Goal: Book appointment/travel/reservation

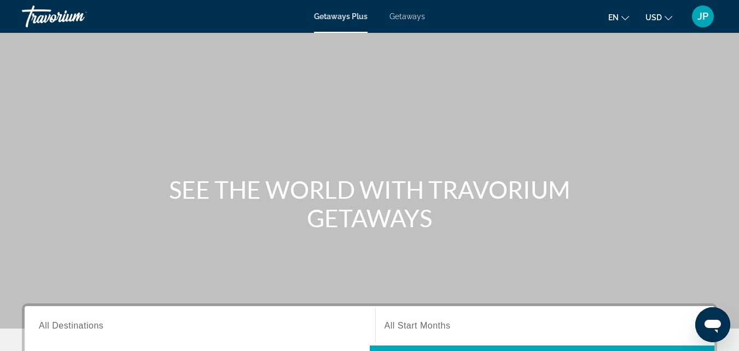
click at [402, 19] on span "Getaways" at bounding box center [407, 16] width 36 height 9
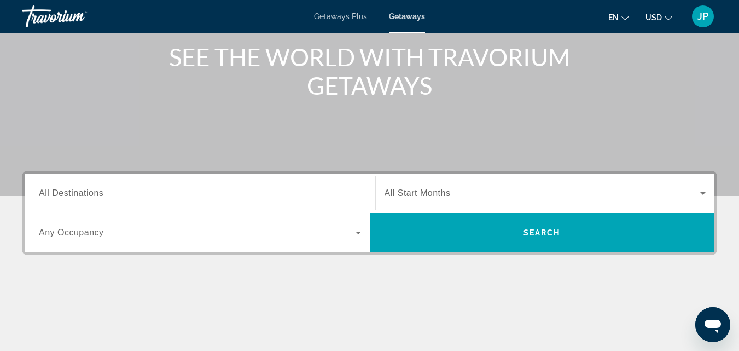
scroll to position [119, 0]
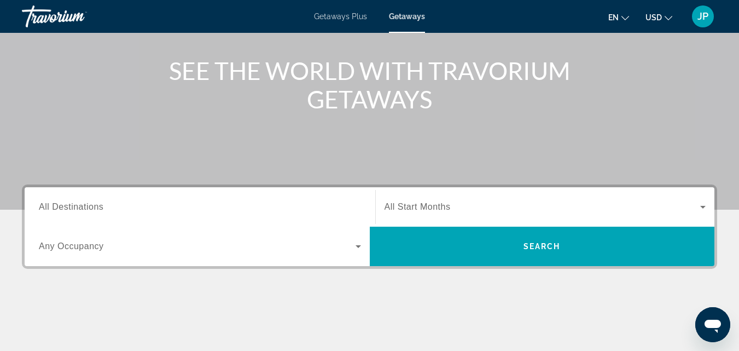
click at [84, 210] on span "All Destinations" at bounding box center [71, 206] width 65 height 9
click at [84, 210] on input "Destination All Destinations" at bounding box center [200, 207] width 322 height 13
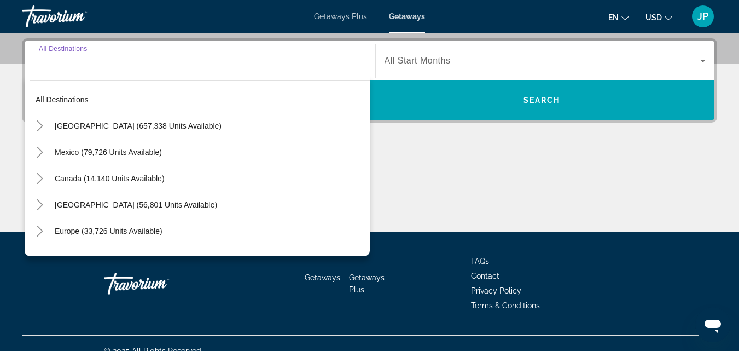
scroll to position [267, 0]
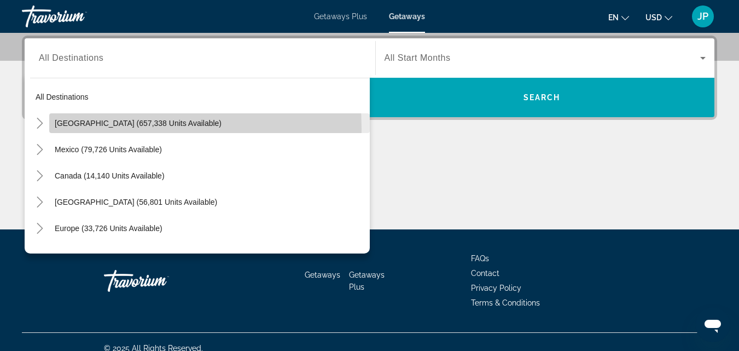
click at [91, 128] on span "Search widget" at bounding box center [209, 123] width 321 height 26
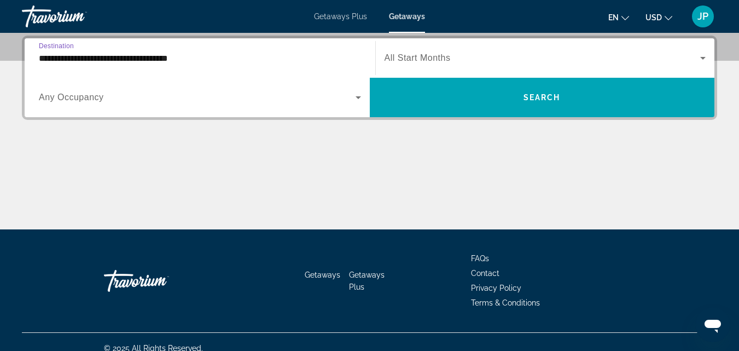
click at [135, 59] on input "**********" at bounding box center [200, 58] width 322 height 13
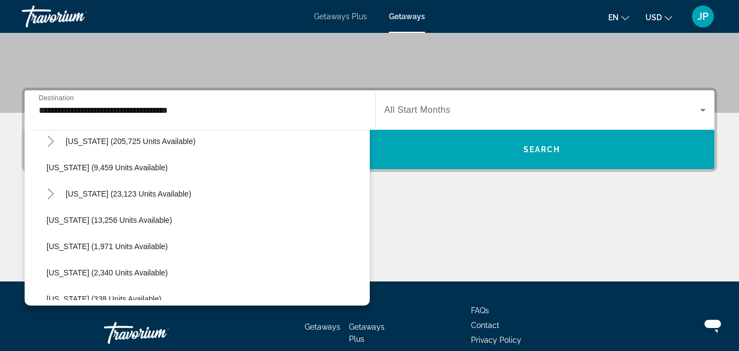
scroll to position [238, 0]
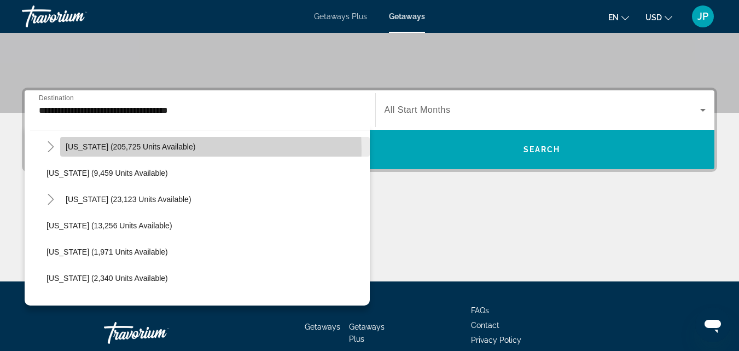
click at [112, 150] on span "[US_STATE] (205,725 units available)" at bounding box center [131, 146] width 130 height 9
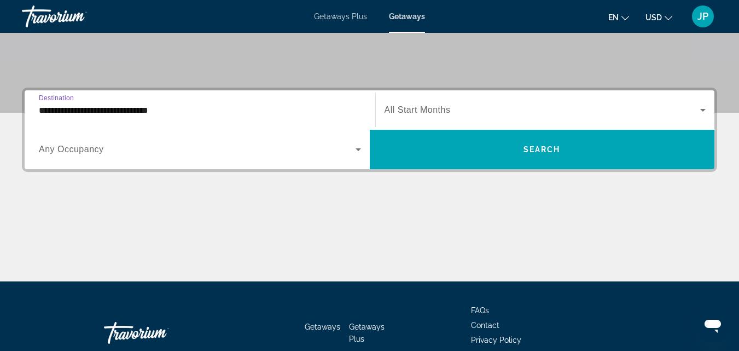
scroll to position [267, 0]
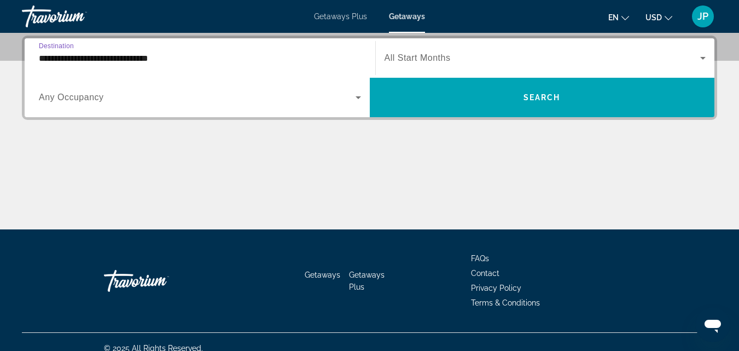
click at [91, 56] on input "**********" at bounding box center [200, 58] width 322 height 13
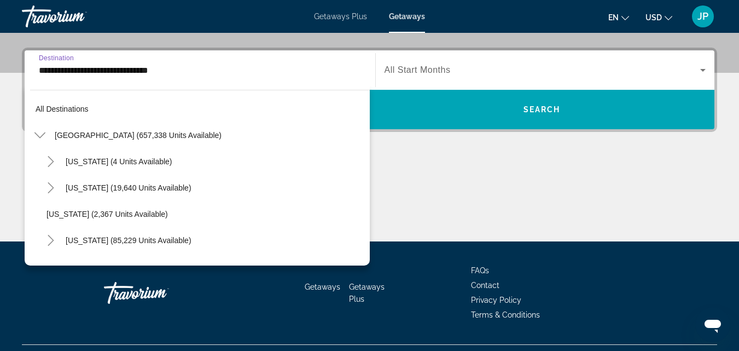
scroll to position [170, 0]
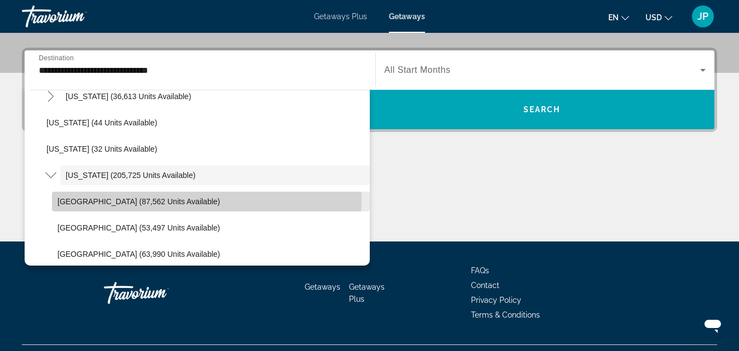
click at [107, 201] on span "[GEOGRAPHIC_DATA] (87,562 units available)" at bounding box center [138, 201] width 162 height 9
type input "**********"
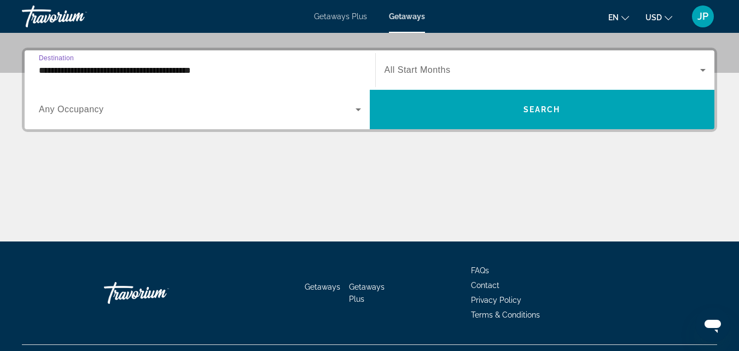
scroll to position [267, 0]
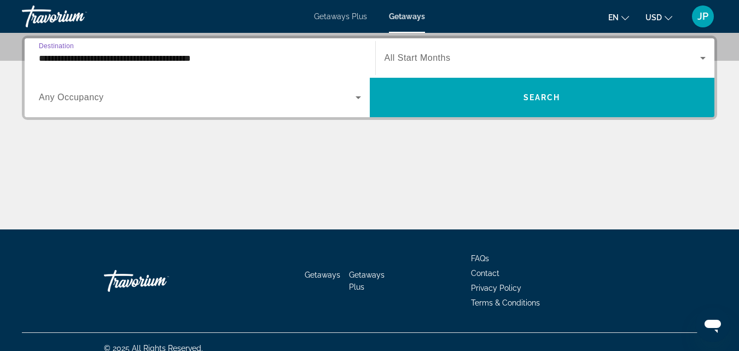
click at [78, 99] on span "Any Occupancy" at bounding box center [71, 96] width 65 height 9
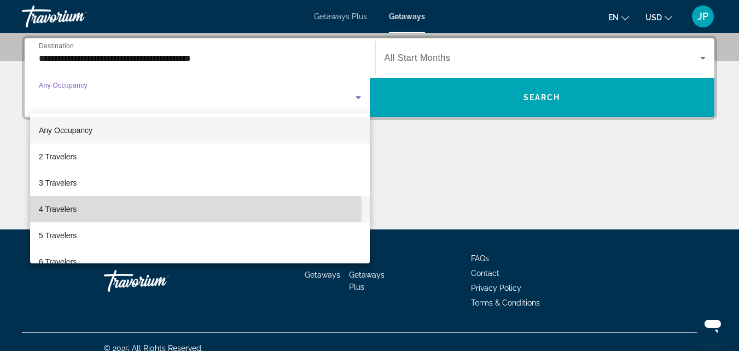
click at [62, 212] on span "4 Travelers" at bounding box center [58, 208] width 38 height 13
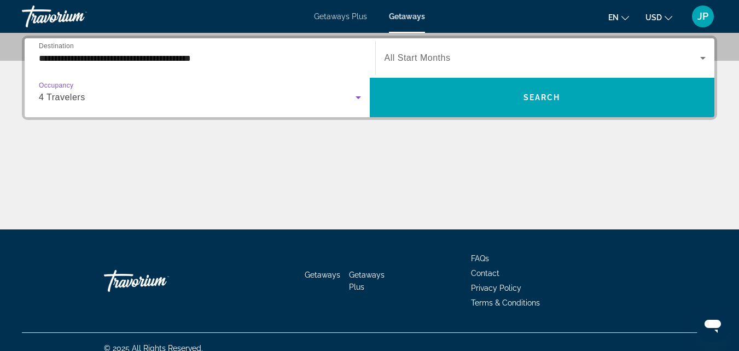
click at [464, 60] on span "Search widget" at bounding box center [543, 57] width 316 height 13
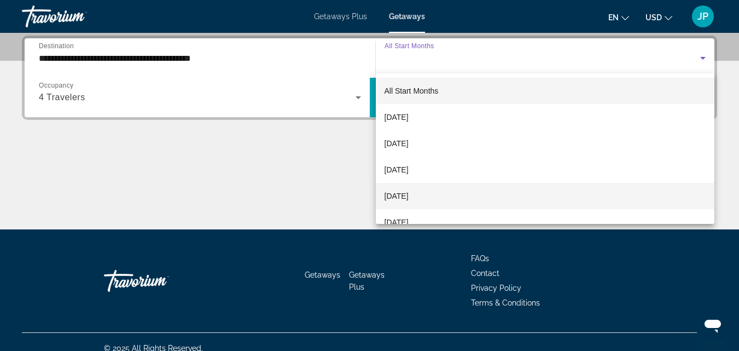
click at [409, 196] on span "[DATE]" at bounding box center [397, 195] width 24 height 13
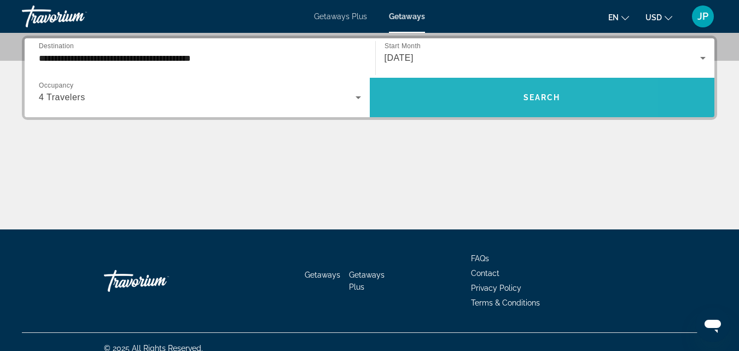
click at [478, 95] on span "Search widget" at bounding box center [542, 97] width 345 height 26
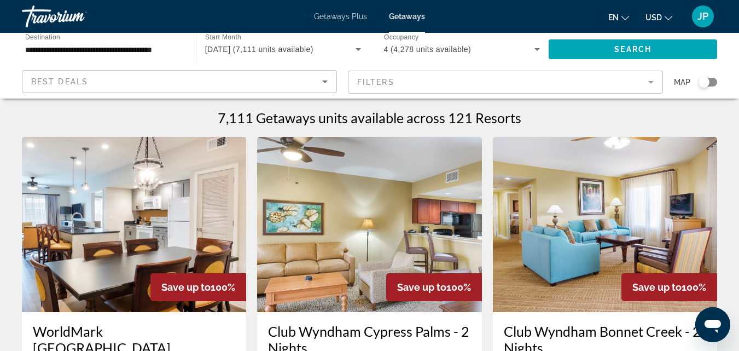
click at [469, 87] on mat-form-field "Filters" at bounding box center [505, 82] width 315 height 23
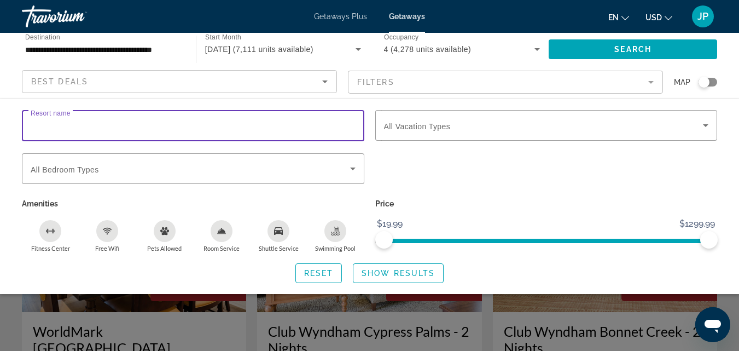
click at [126, 129] on input "Resort name" at bounding box center [193, 125] width 325 height 13
type input "********"
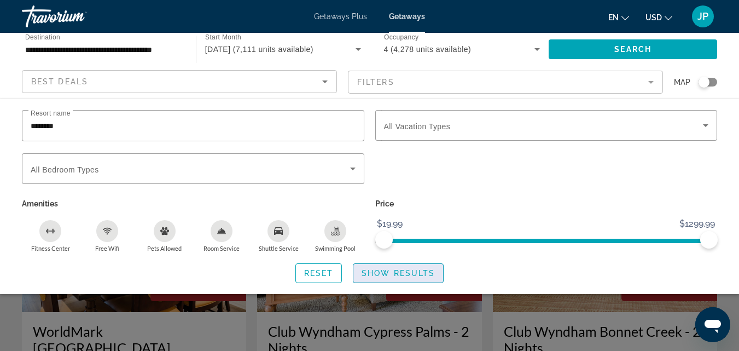
click at [403, 274] on span "Show Results" at bounding box center [398, 273] width 73 height 9
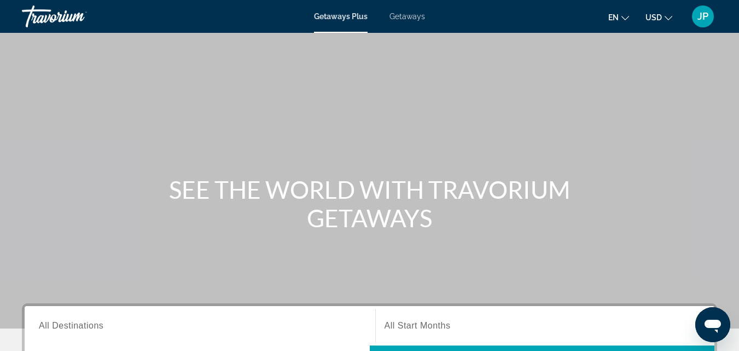
click at [411, 19] on span "Getaways" at bounding box center [407, 16] width 36 height 9
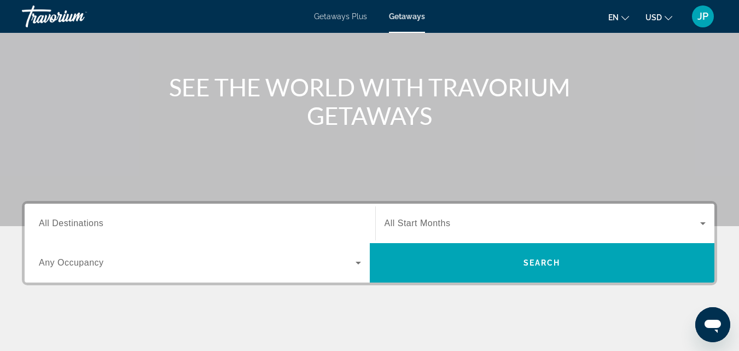
scroll to position [113, 0]
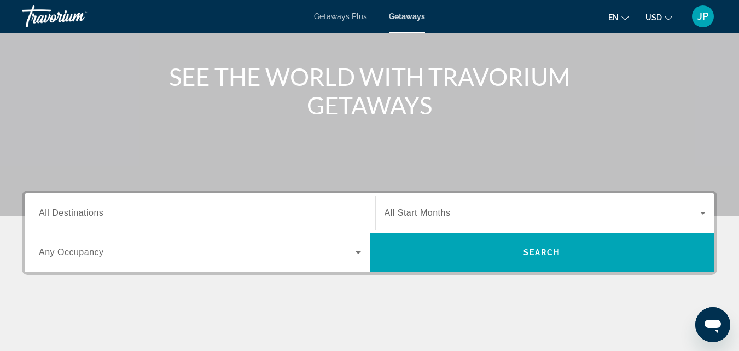
click at [97, 216] on span "All Destinations" at bounding box center [71, 212] width 65 height 9
click at [97, 216] on input "Destination All Destinations" at bounding box center [200, 213] width 322 height 13
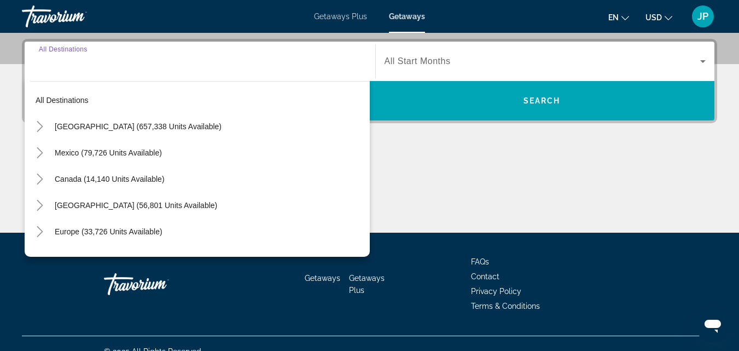
scroll to position [267, 0]
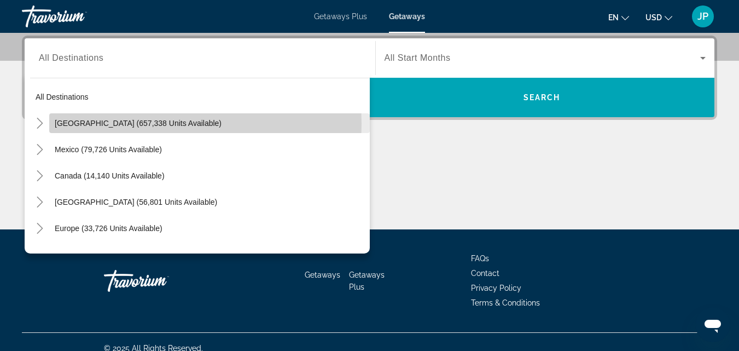
click at [118, 124] on span "[GEOGRAPHIC_DATA] (657,338 units available)" at bounding box center [138, 123] width 167 height 9
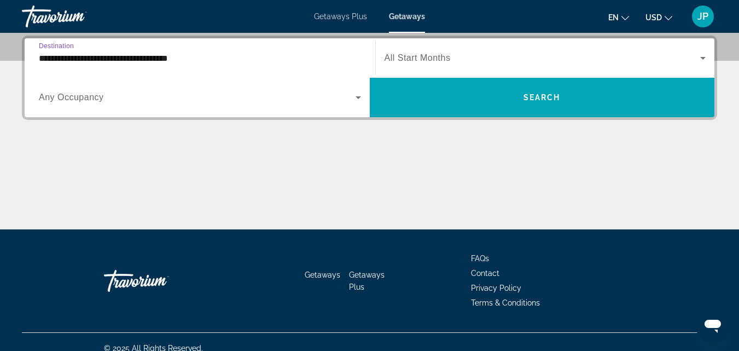
click at [185, 58] on input "**********" at bounding box center [200, 58] width 322 height 13
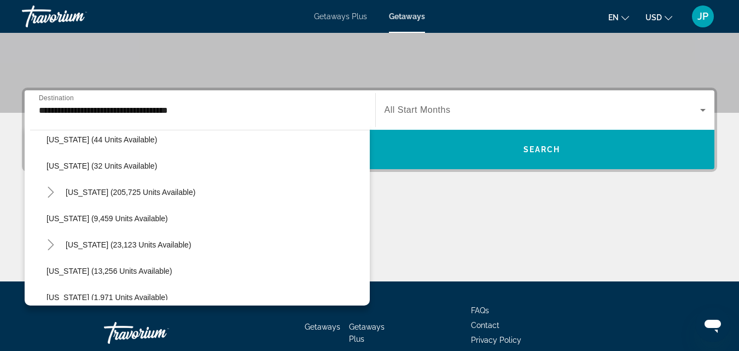
scroll to position [199, 0]
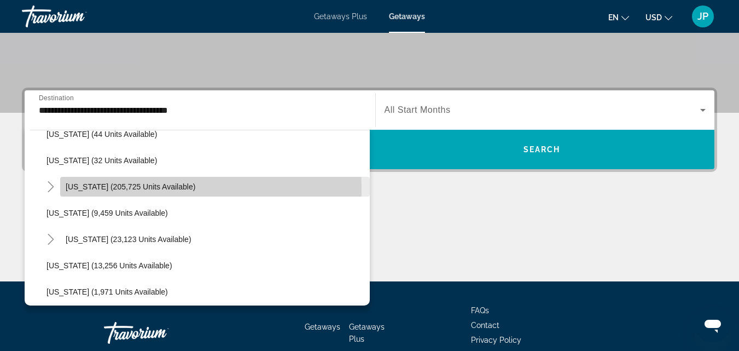
click at [96, 190] on span "[US_STATE] (205,725 units available)" at bounding box center [131, 186] width 130 height 9
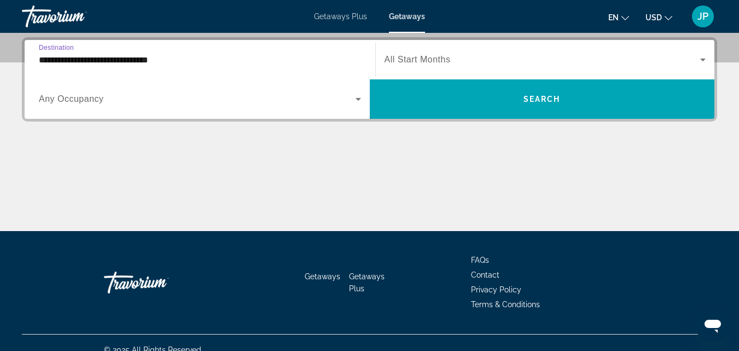
scroll to position [267, 0]
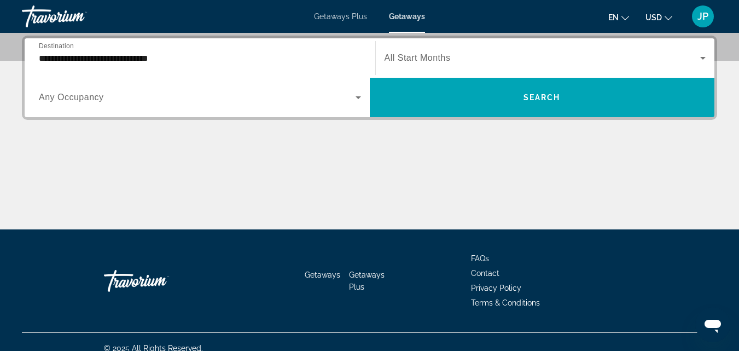
click at [341, 65] on div "**********" at bounding box center [200, 58] width 322 height 31
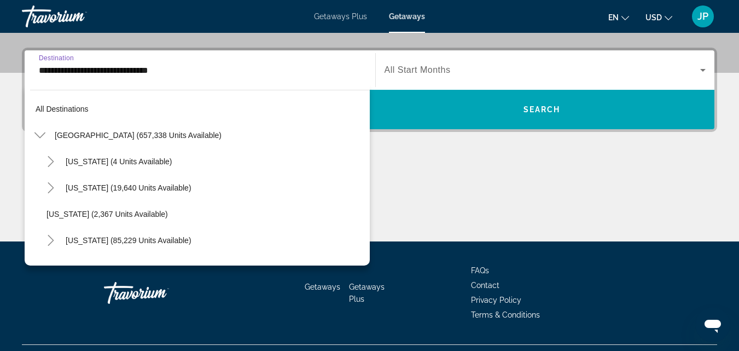
scroll to position [170, 0]
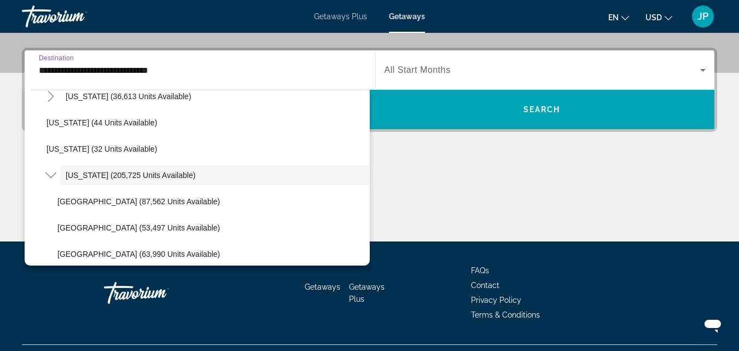
click at [117, 204] on span "[GEOGRAPHIC_DATA] (87,562 units available)" at bounding box center [138, 201] width 162 height 9
type input "**********"
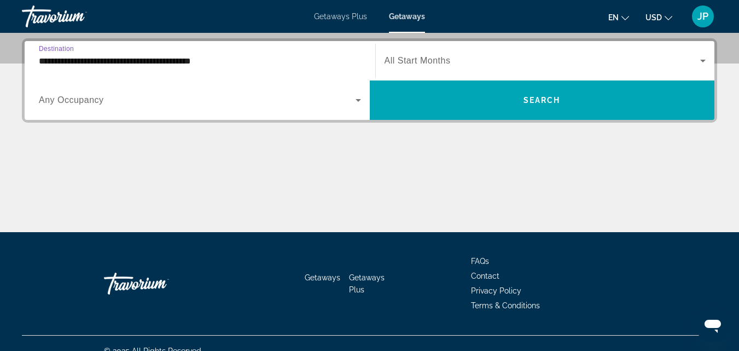
scroll to position [267, 0]
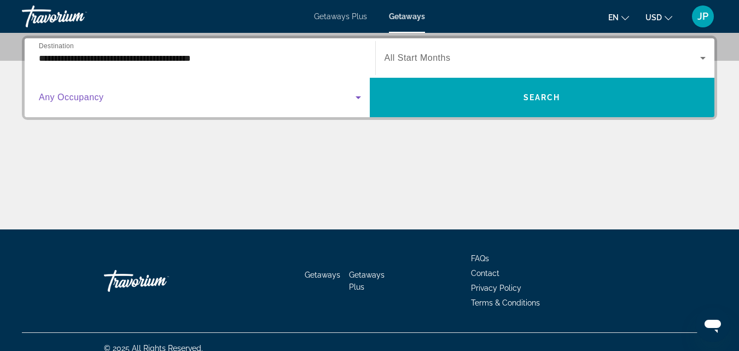
click at [121, 95] on span "Search widget" at bounding box center [197, 97] width 317 height 13
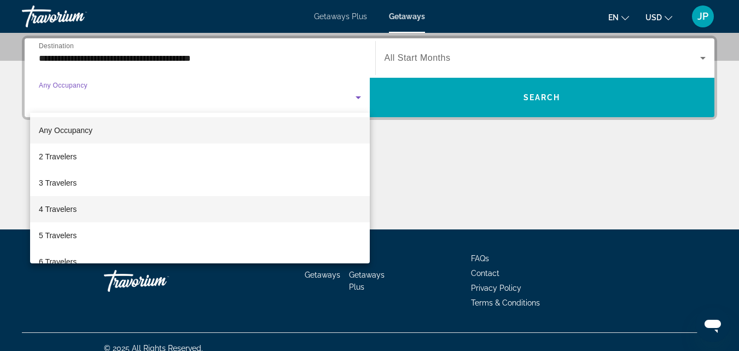
click at [65, 209] on span "4 Travelers" at bounding box center [58, 208] width 38 height 13
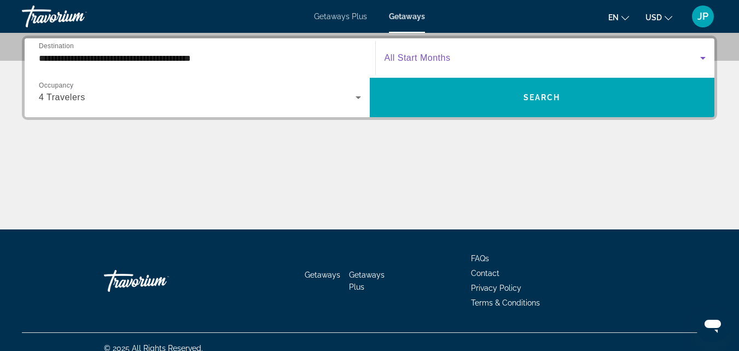
click at [561, 60] on span "Search widget" at bounding box center [543, 57] width 316 height 13
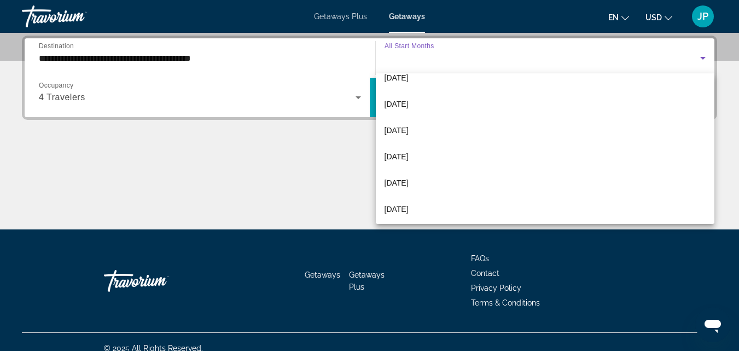
scroll to position [155, 0]
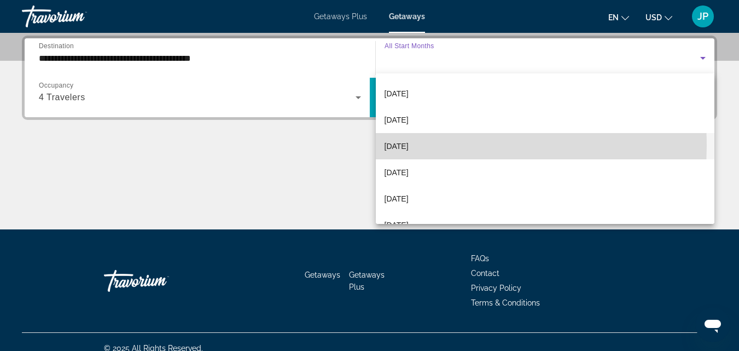
click at [409, 146] on span "[DATE]" at bounding box center [397, 145] width 24 height 13
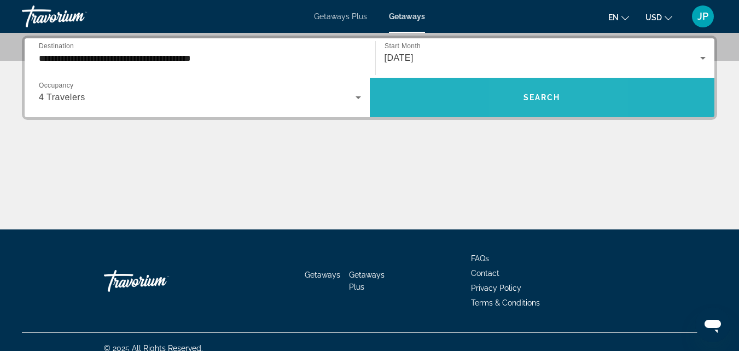
click at [533, 93] on span "Search" at bounding box center [541, 97] width 37 height 9
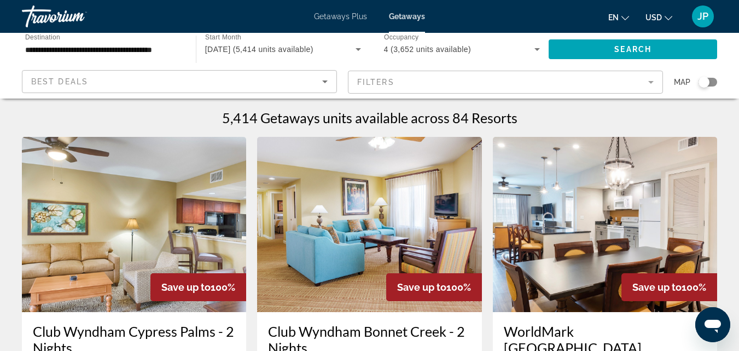
click at [429, 86] on mat-form-field "Filters" at bounding box center [505, 82] width 315 height 23
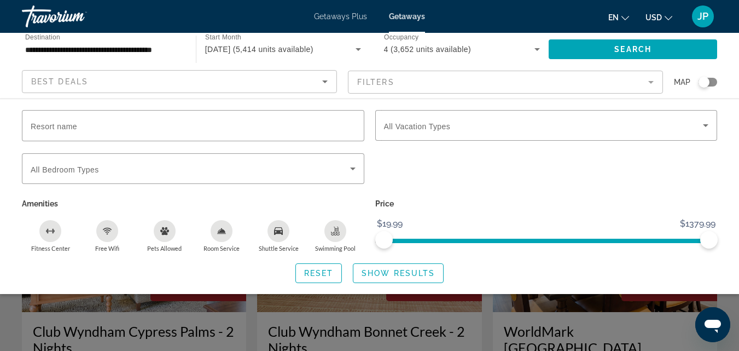
click at [429, 87] on mat-form-field "Filters" at bounding box center [505, 82] width 315 height 23
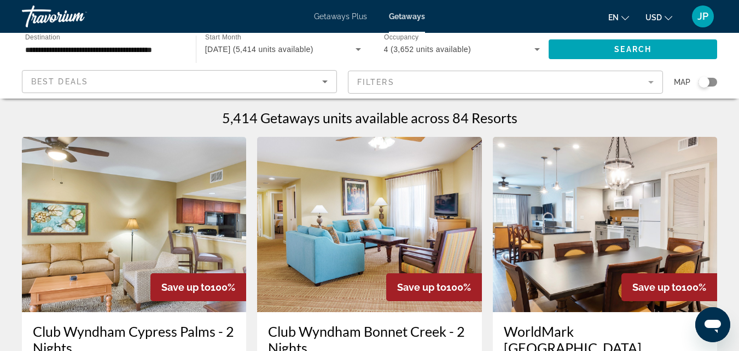
click at [650, 79] on mat-form-field "Filters" at bounding box center [505, 82] width 315 height 23
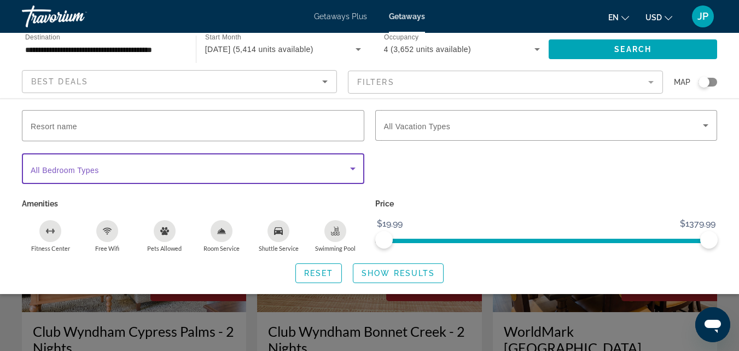
click at [308, 171] on span "Search widget" at bounding box center [190, 168] width 319 height 13
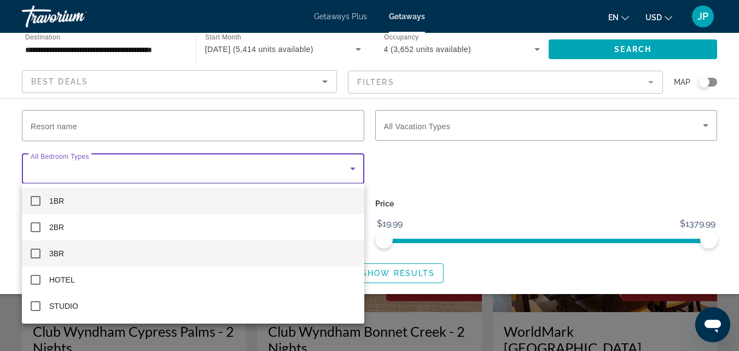
click at [33, 253] on mat-pseudo-checkbox at bounding box center [36, 253] width 10 height 10
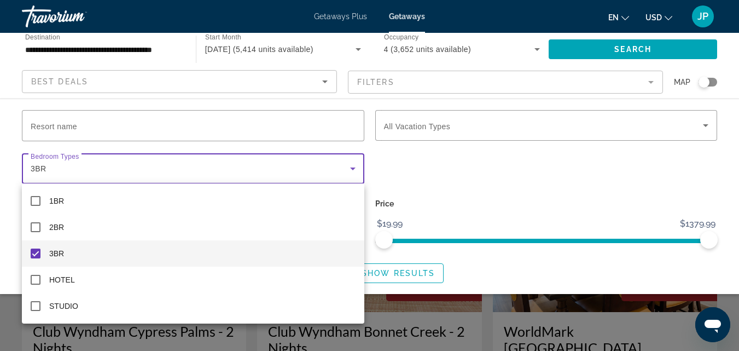
click at [462, 125] on div at bounding box center [369, 175] width 739 height 351
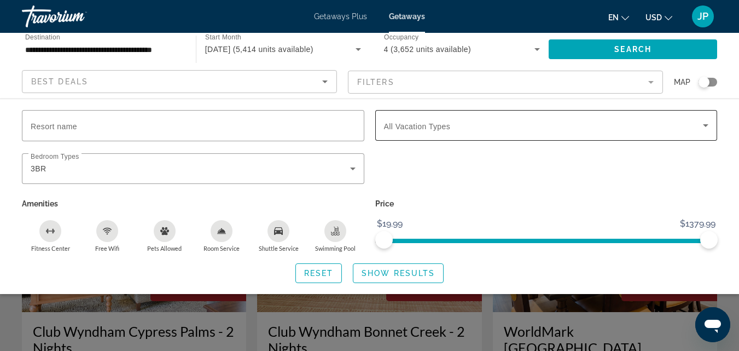
click at [448, 127] on span "All Vacation Types" at bounding box center [417, 126] width 67 height 9
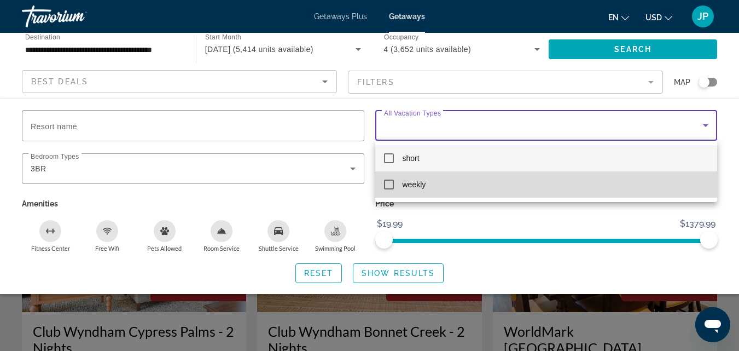
click at [389, 183] on mat-pseudo-checkbox at bounding box center [389, 184] width 10 height 10
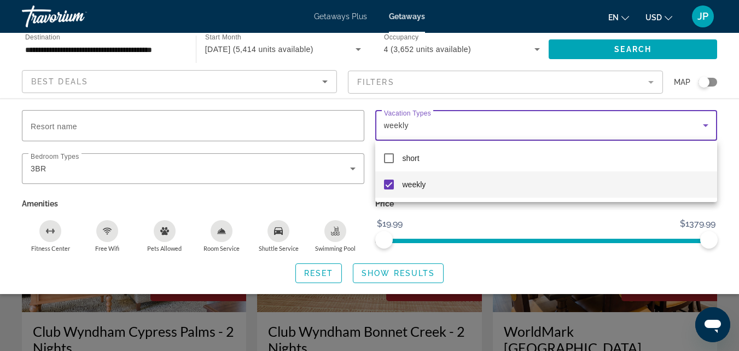
click at [374, 271] on div at bounding box center [369, 175] width 739 height 351
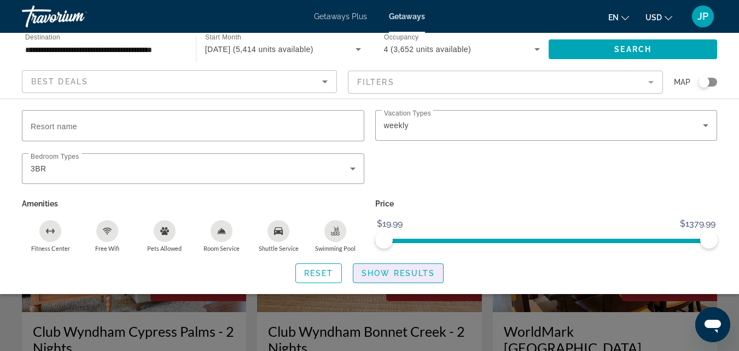
click at [405, 275] on span "Show Results" at bounding box center [398, 273] width 73 height 9
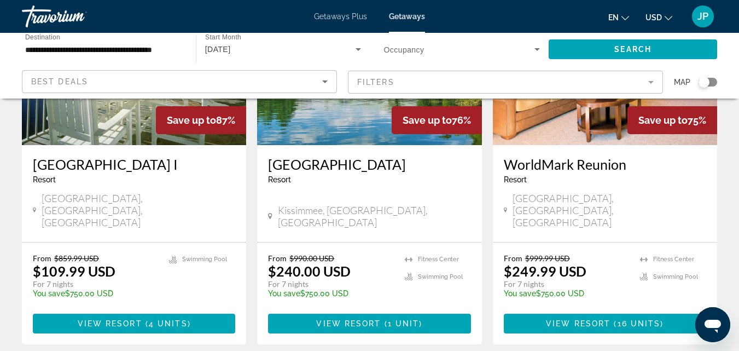
scroll to position [200, 0]
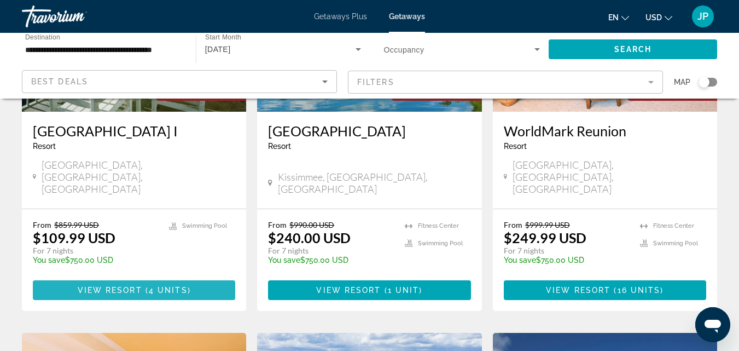
click at [142, 286] on span "View Resort" at bounding box center [110, 290] width 65 height 9
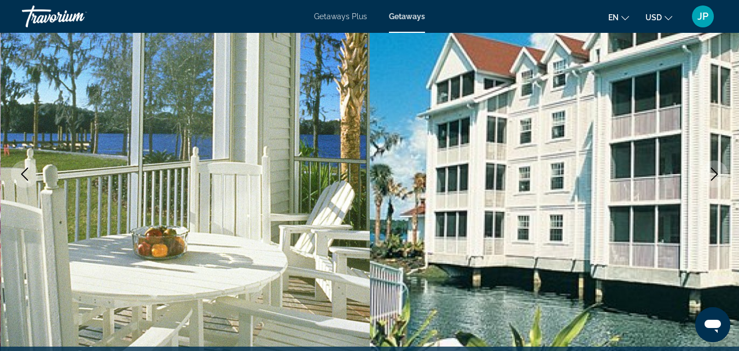
scroll to position [2059, 0]
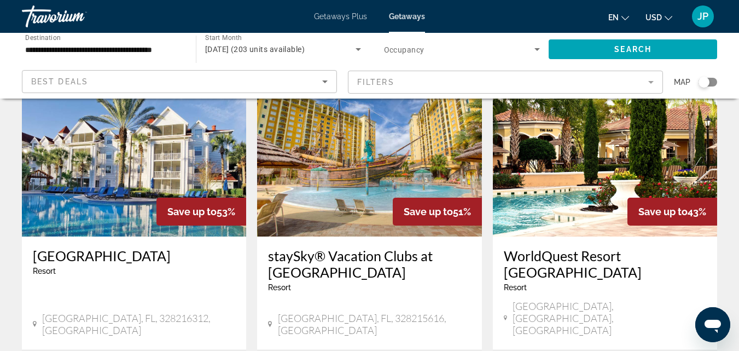
scroll to position [1324, 0]
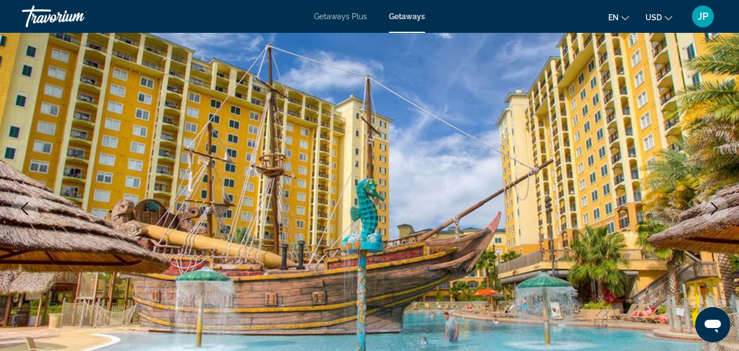
scroll to position [1936, 0]
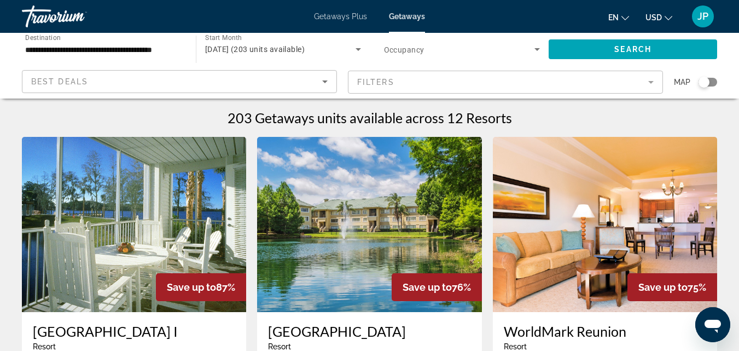
click at [651, 81] on mat-form-field "Filters" at bounding box center [505, 82] width 315 height 23
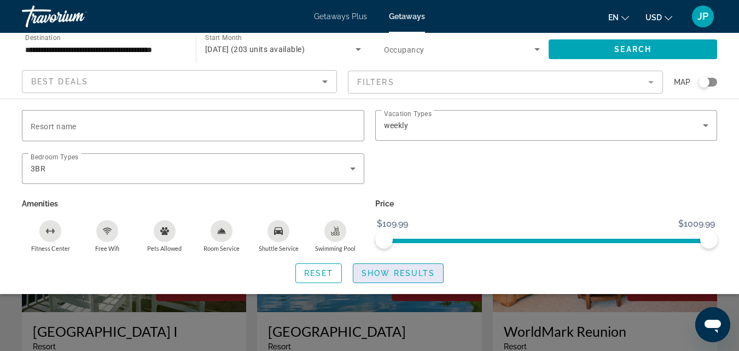
click at [395, 274] on span "Show Results" at bounding box center [398, 273] width 73 height 9
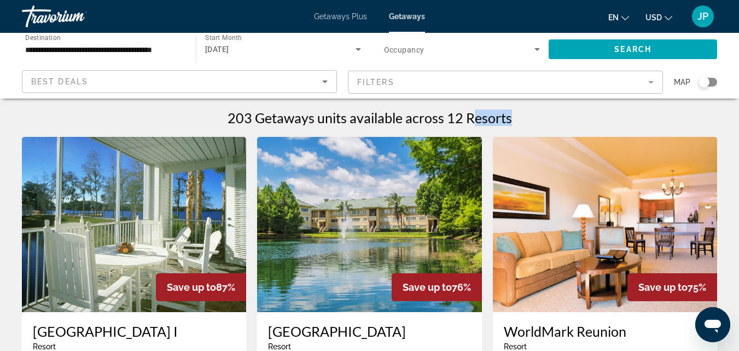
drag, startPoint x: 475, startPoint y: 106, endPoint x: 635, endPoint y: 109, distance: 160.3
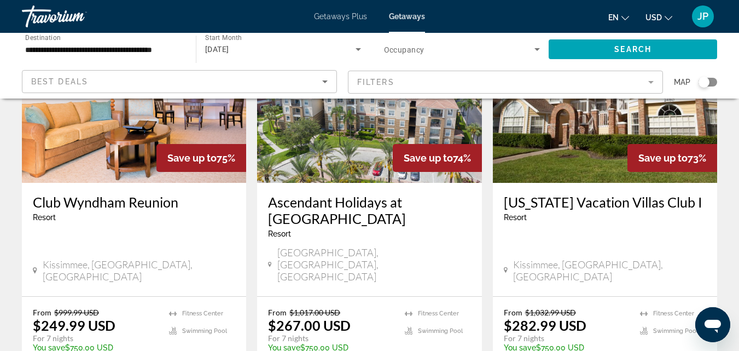
scroll to position [510, 0]
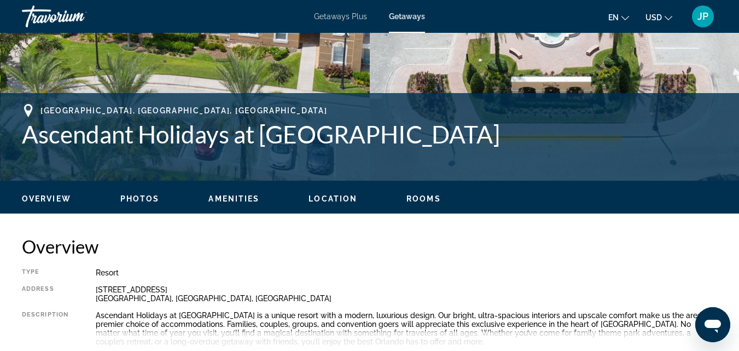
scroll to position [351, 0]
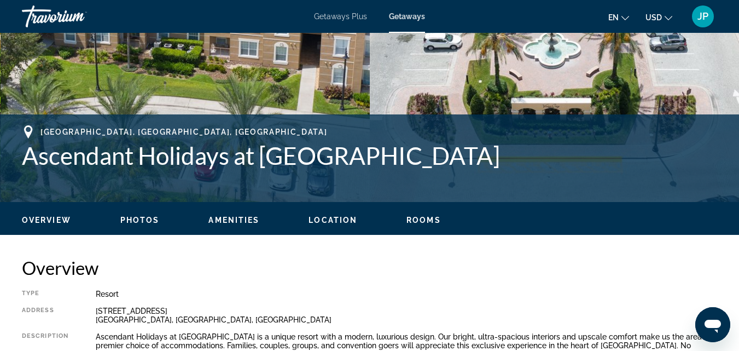
click at [415, 222] on span "Rooms" at bounding box center [423, 220] width 34 height 9
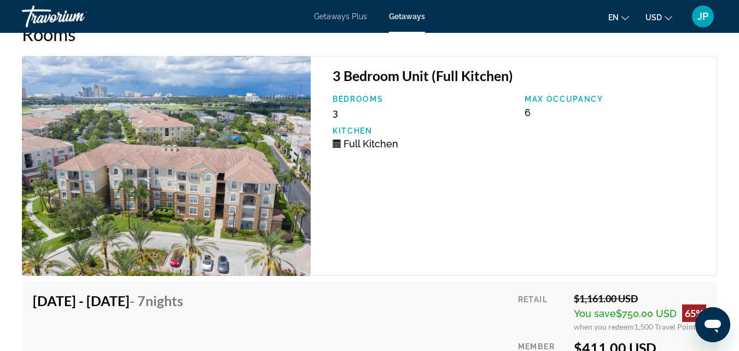
scroll to position [1832, 0]
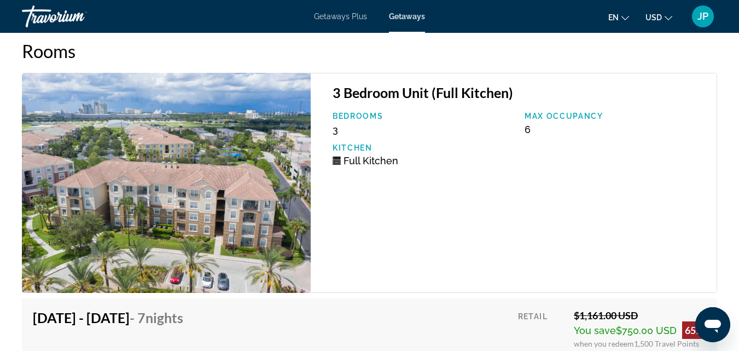
click at [207, 180] on img "Main content" at bounding box center [166, 183] width 289 height 220
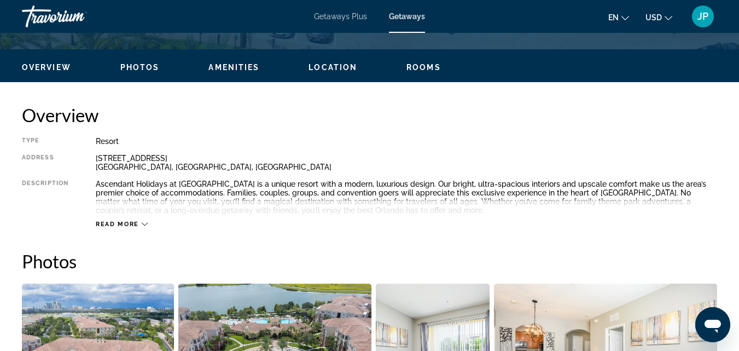
scroll to position [499, 0]
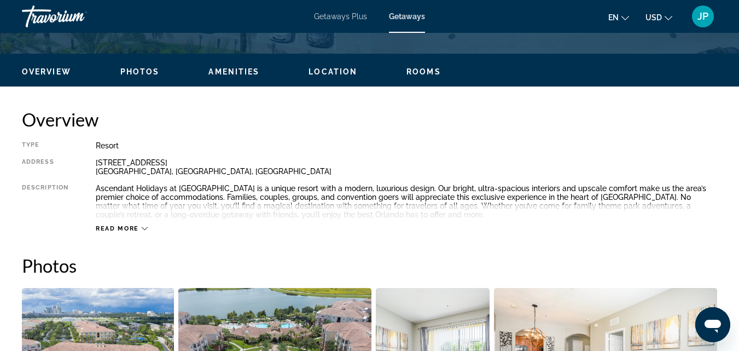
click at [126, 229] on span "Read more" at bounding box center [117, 228] width 43 height 7
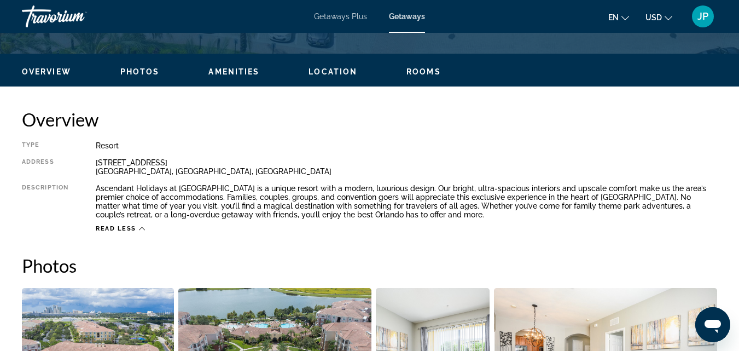
click at [419, 72] on span "Rooms" at bounding box center [423, 71] width 34 height 9
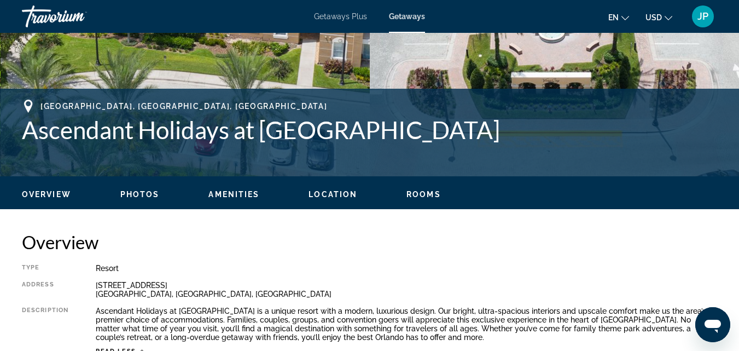
scroll to position [0, 0]
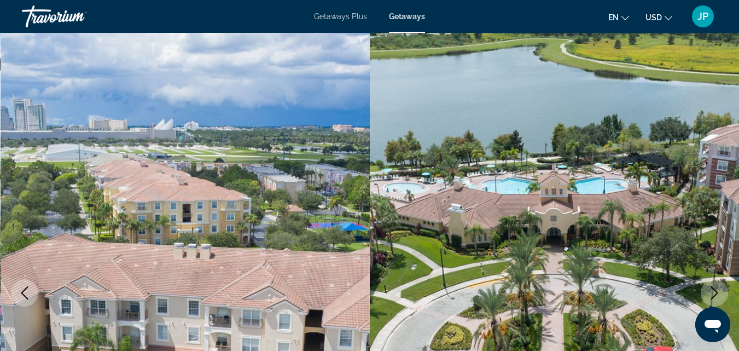
drag, startPoint x: 430, startPoint y: 63, endPoint x: 271, endPoint y: 143, distance: 177.6
click at [271, 143] on img "Main content" at bounding box center [186, 293] width 370 height 520
click at [408, 123] on img "Main content" at bounding box center [555, 293] width 370 height 520
drag, startPoint x: 408, startPoint y: 123, endPoint x: 77, endPoint y: 15, distance: 347.9
drag, startPoint x: 77, startPoint y: 15, endPoint x: 271, endPoint y: 41, distance: 195.3
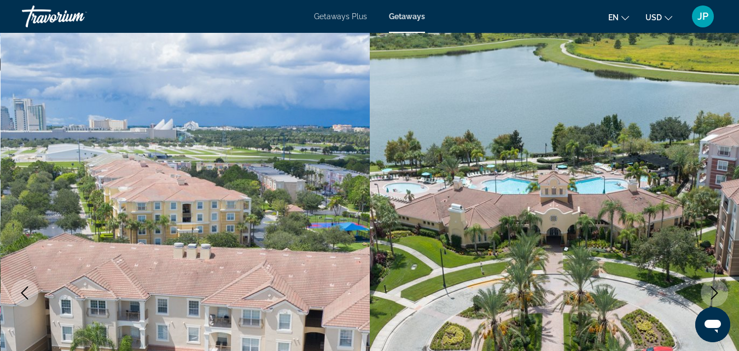
drag, startPoint x: 271, startPoint y: 41, endPoint x: 714, endPoint y: 295, distance: 510.6
click at [714, 295] on icon "Next image" at bounding box center [714, 292] width 13 height 13
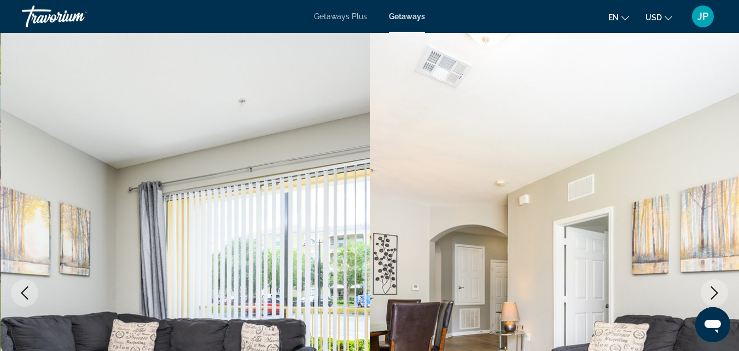
click at [25, 290] on icon "Previous image" at bounding box center [24, 292] width 13 height 13
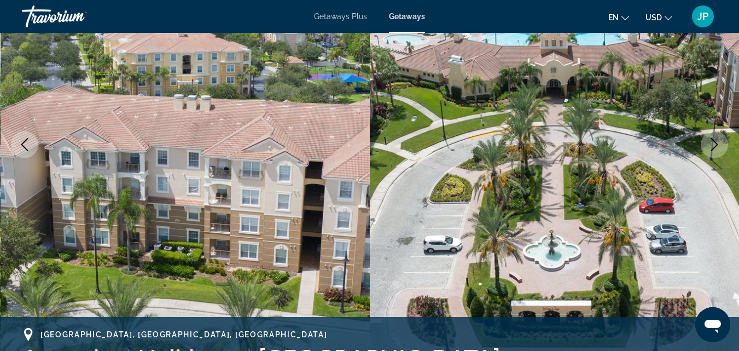
click at [568, 159] on img "Main content" at bounding box center [555, 145] width 370 height 520
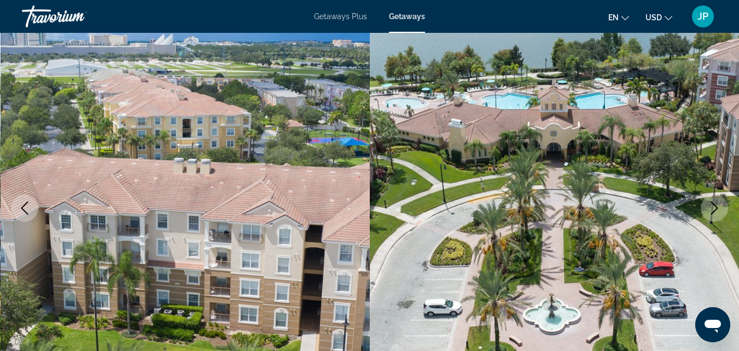
scroll to position [86, 0]
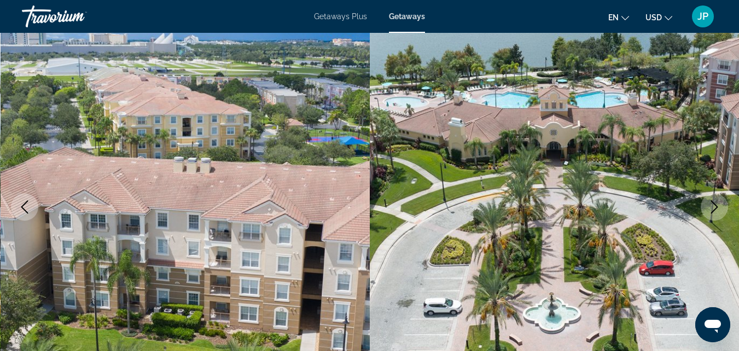
click at [717, 207] on icon "Next image" at bounding box center [714, 206] width 7 height 13
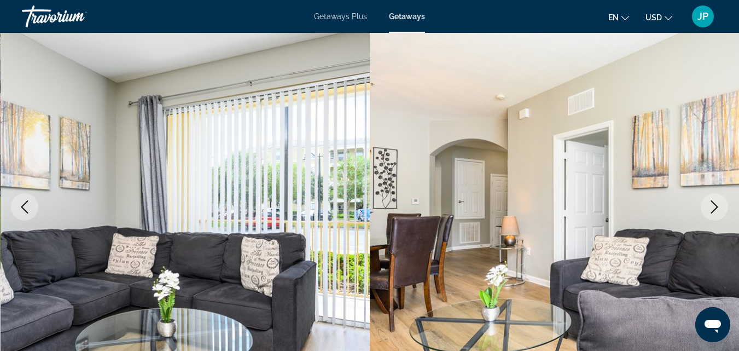
click at [712, 209] on icon "Next image" at bounding box center [714, 206] width 13 height 13
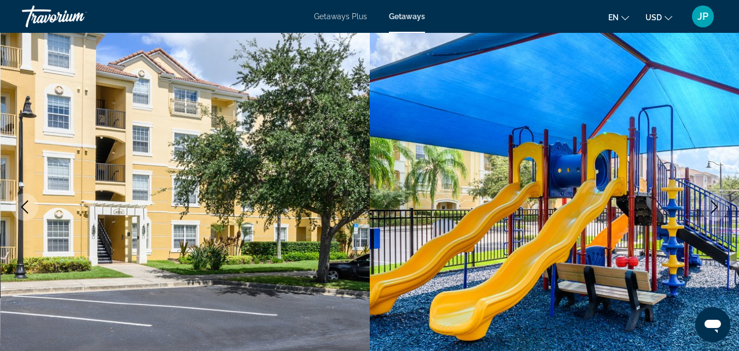
click at [715, 203] on icon "Next image" at bounding box center [714, 206] width 13 height 13
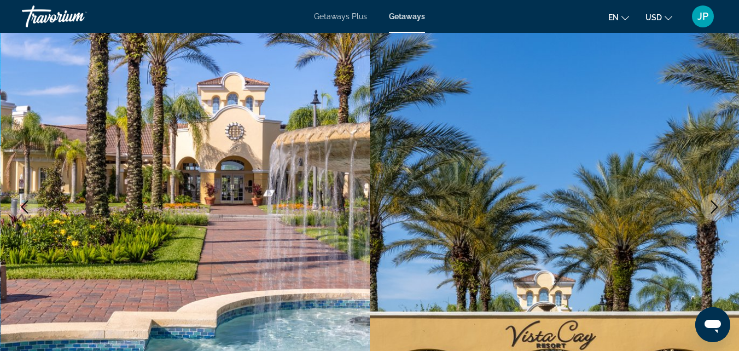
click at [715, 210] on icon "Next image" at bounding box center [714, 206] width 13 height 13
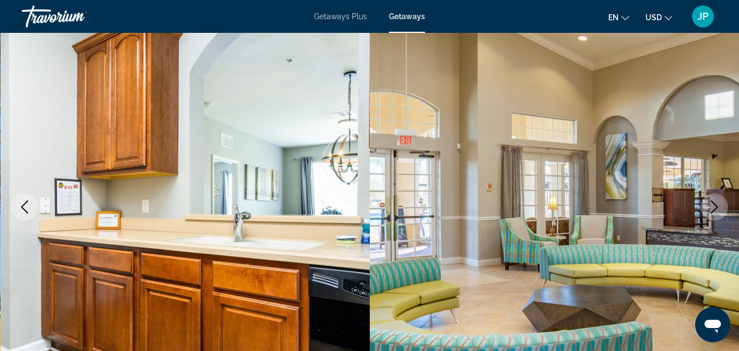
click at [725, 207] on button "Next image" at bounding box center [714, 206] width 27 height 27
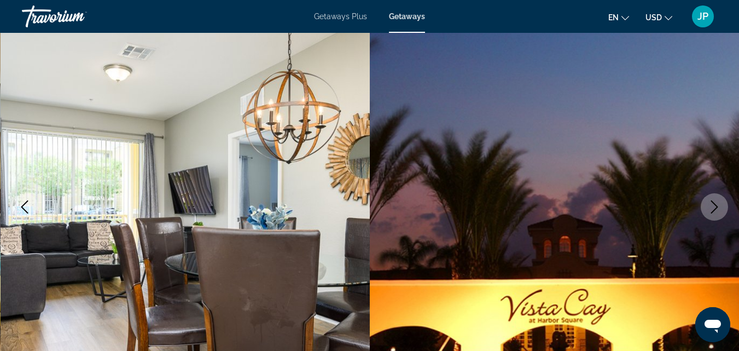
click at [712, 210] on icon "Next image" at bounding box center [714, 206] width 13 height 13
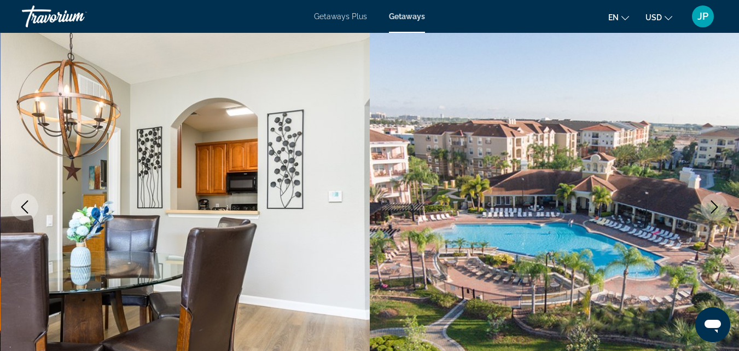
click at [718, 206] on icon "Next image" at bounding box center [714, 206] width 13 height 13
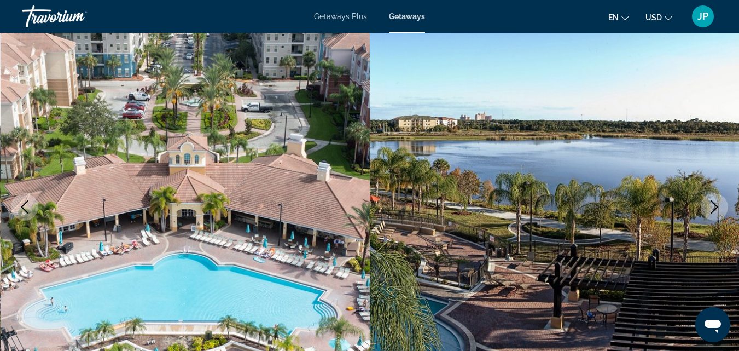
click at [713, 211] on icon "Next image" at bounding box center [714, 206] width 7 height 13
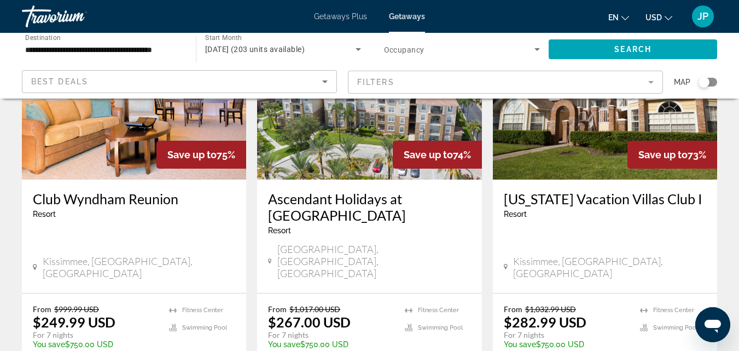
scroll to position [525, 0]
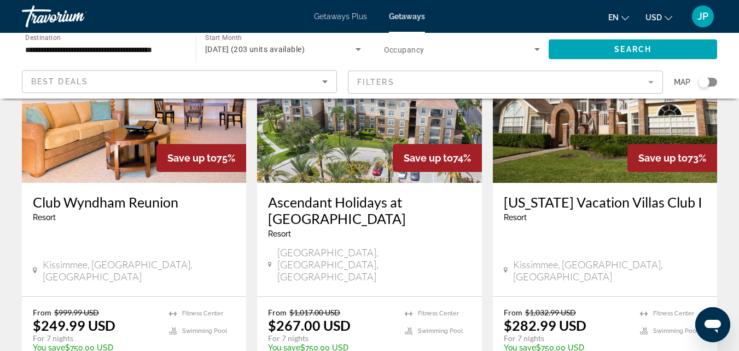
click at [327, 123] on img "Main content" at bounding box center [369, 95] width 224 height 175
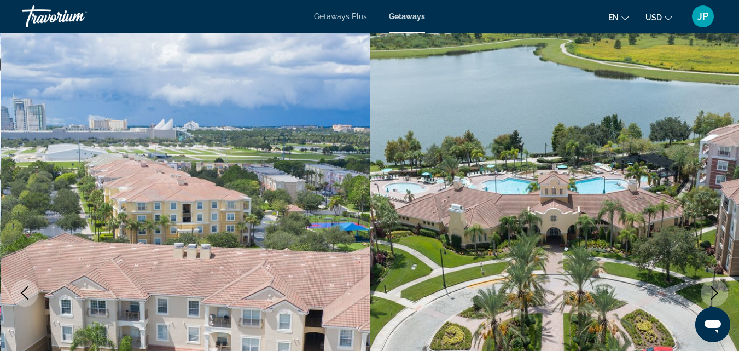
click at [327, 123] on img "Main content" at bounding box center [186, 293] width 370 height 520
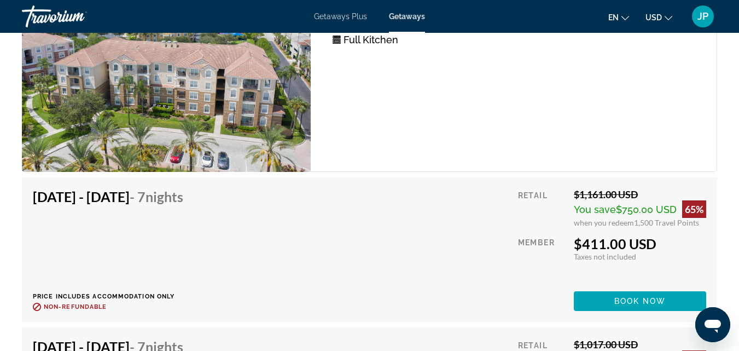
scroll to position [1975, 0]
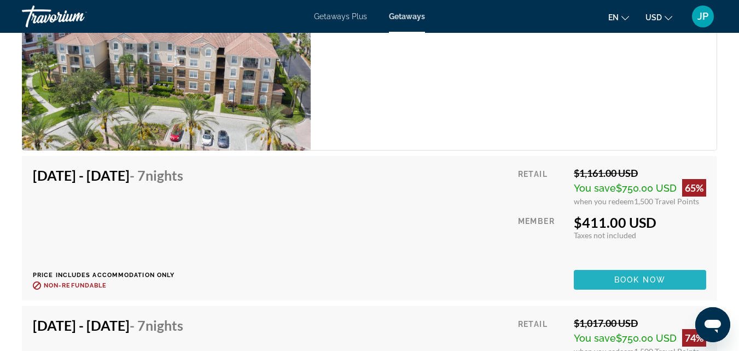
click at [642, 275] on span "Main content" at bounding box center [640, 279] width 132 height 26
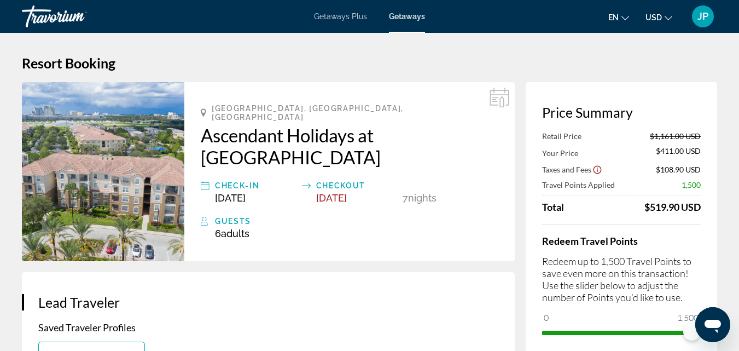
click at [500, 93] on icon "Main content" at bounding box center [500, 98] width 20 height 20
